Goal: Task Accomplishment & Management: Use online tool/utility

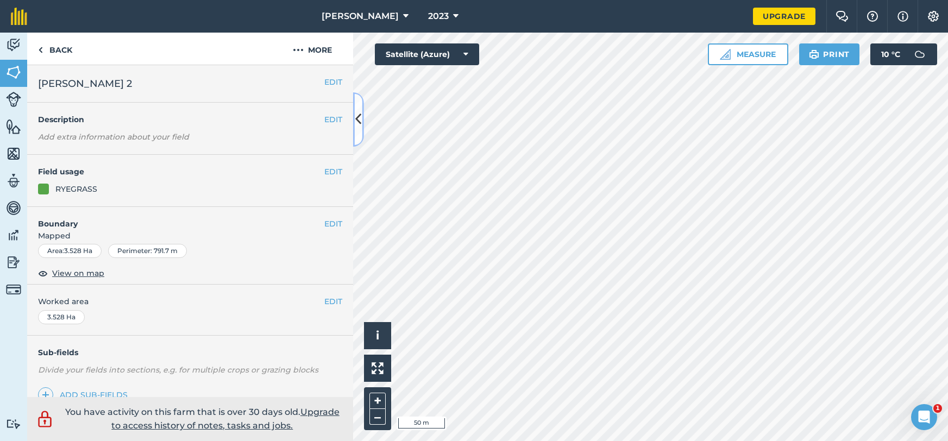
click at [362, 130] on button at bounding box center [358, 119] width 11 height 54
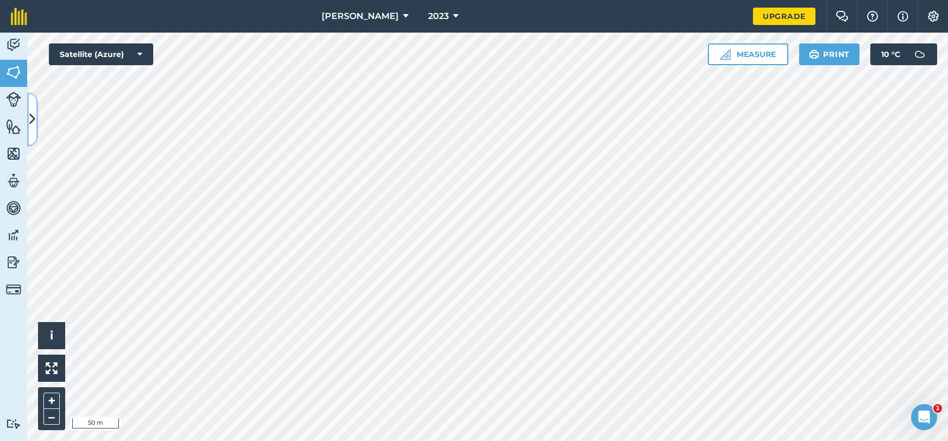
click at [30, 140] on button at bounding box center [32, 119] width 11 height 54
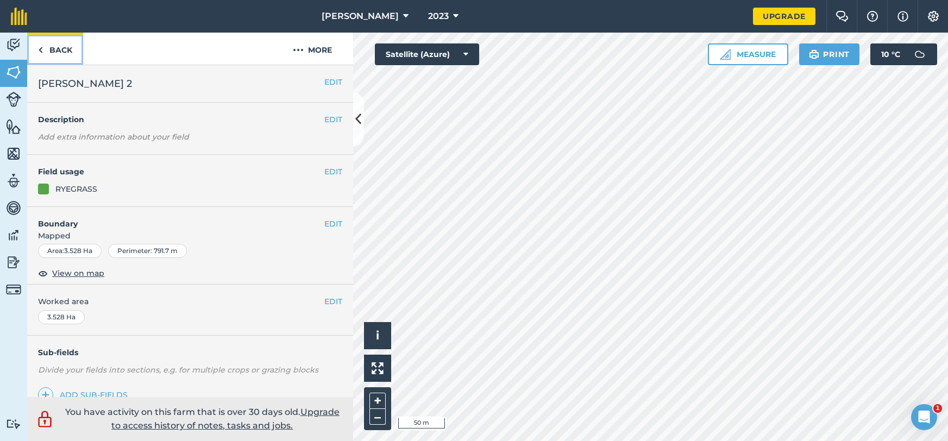
click at [42, 41] on link "Back" at bounding box center [55, 49] width 56 height 32
click at [51, 51] on link "Back" at bounding box center [55, 49] width 56 height 32
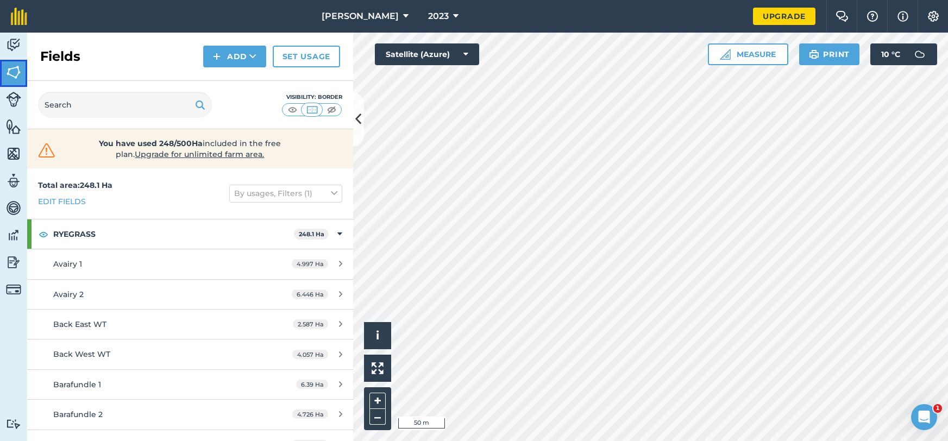
click at [8, 74] on img at bounding box center [13, 72] width 15 height 16
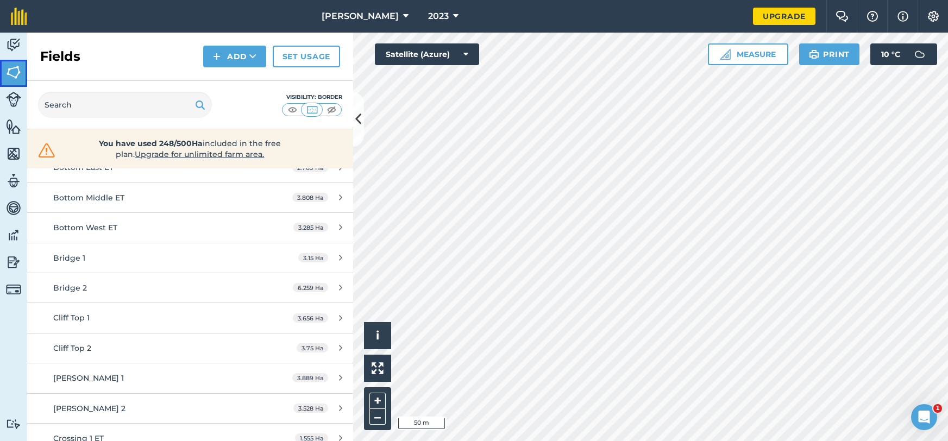
scroll to position [431, 0]
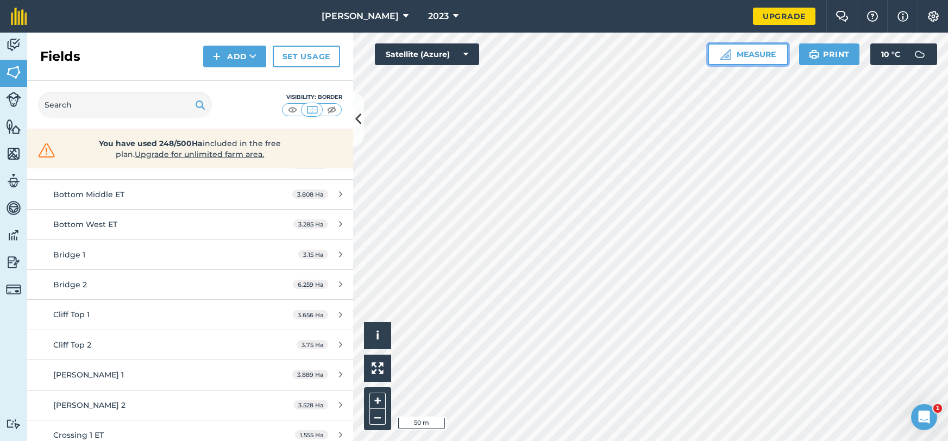
click at [730, 56] on button "Measure" at bounding box center [748, 54] width 80 height 22
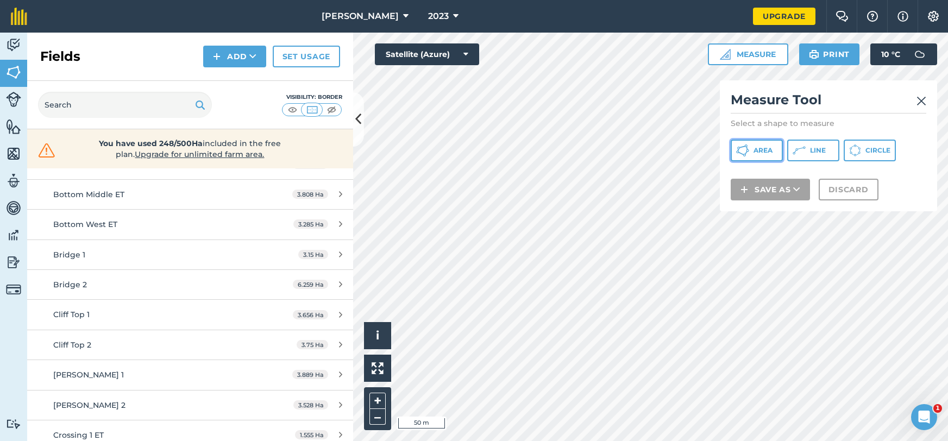
click at [759, 153] on span "Area" at bounding box center [763, 150] width 19 height 9
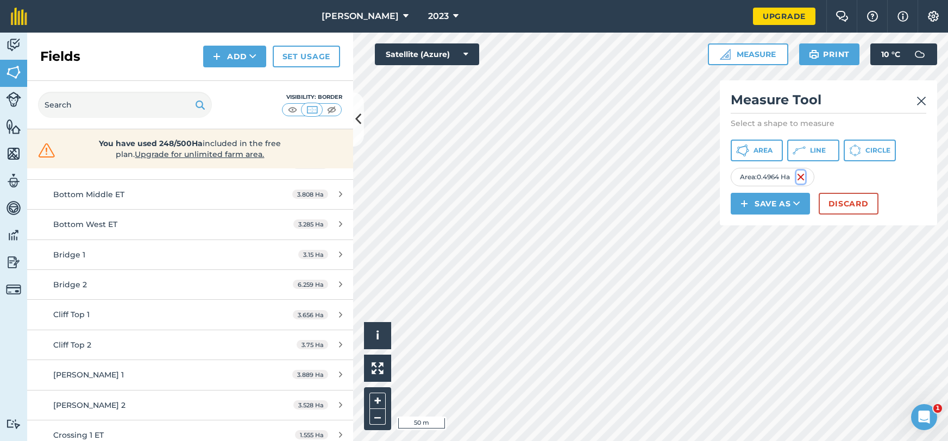
click at [805, 177] on img at bounding box center [801, 177] width 9 height 13
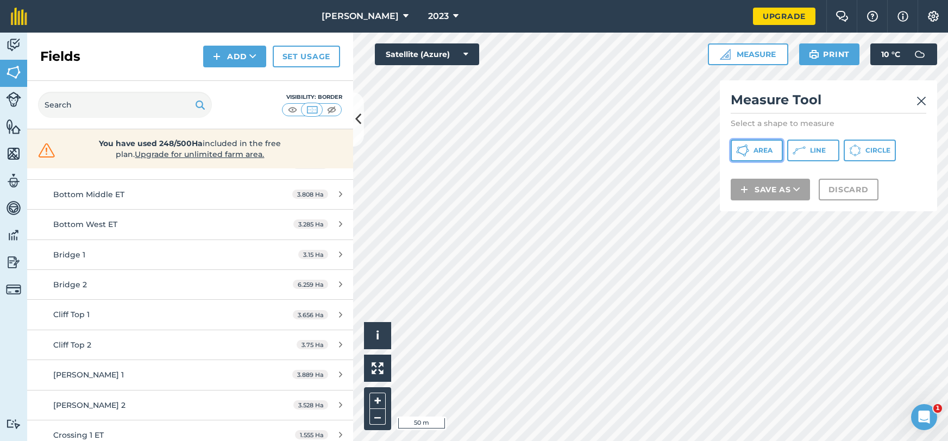
click at [751, 148] on button "Area" at bounding box center [757, 151] width 52 height 22
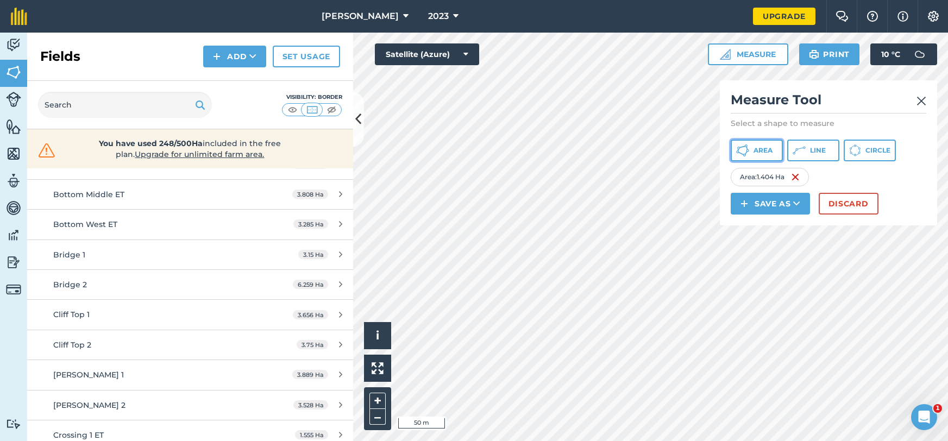
click at [754, 149] on span "Area" at bounding box center [763, 150] width 19 height 9
click at [765, 205] on button "Save as" at bounding box center [770, 204] width 79 height 22
click at [754, 274] on link "Note" at bounding box center [771, 277] width 76 height 24
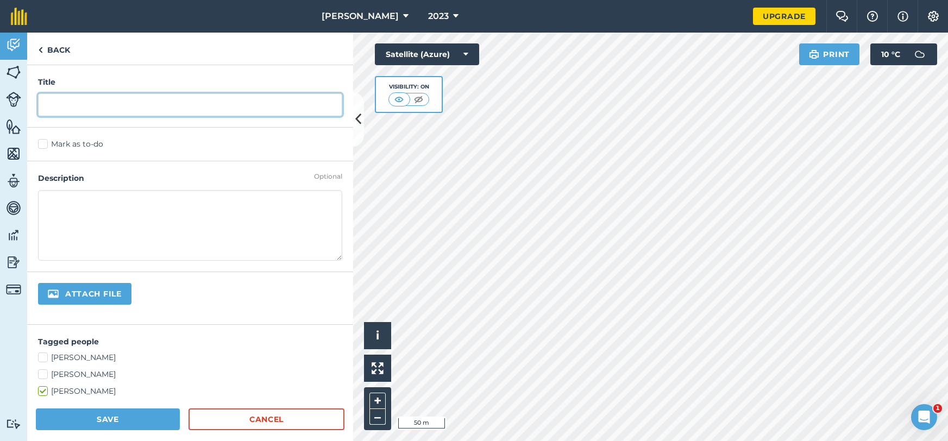
click at [93, 107] on input "text" at bounding box center [190, 104] width 304 height 23
type input "2 x d+n"
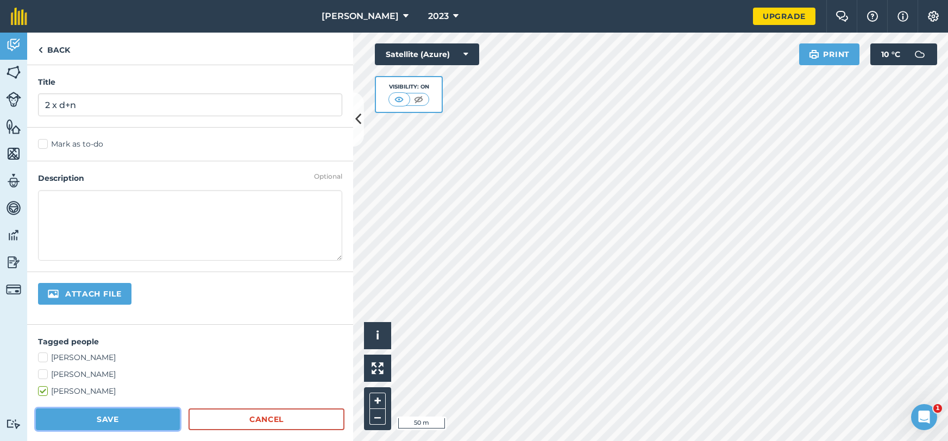
click at [127, 417] on button "Save" at bounding box center [108, 420] width 144 height 22
